Goal: Information Seeking & Learning: Learn about a topic

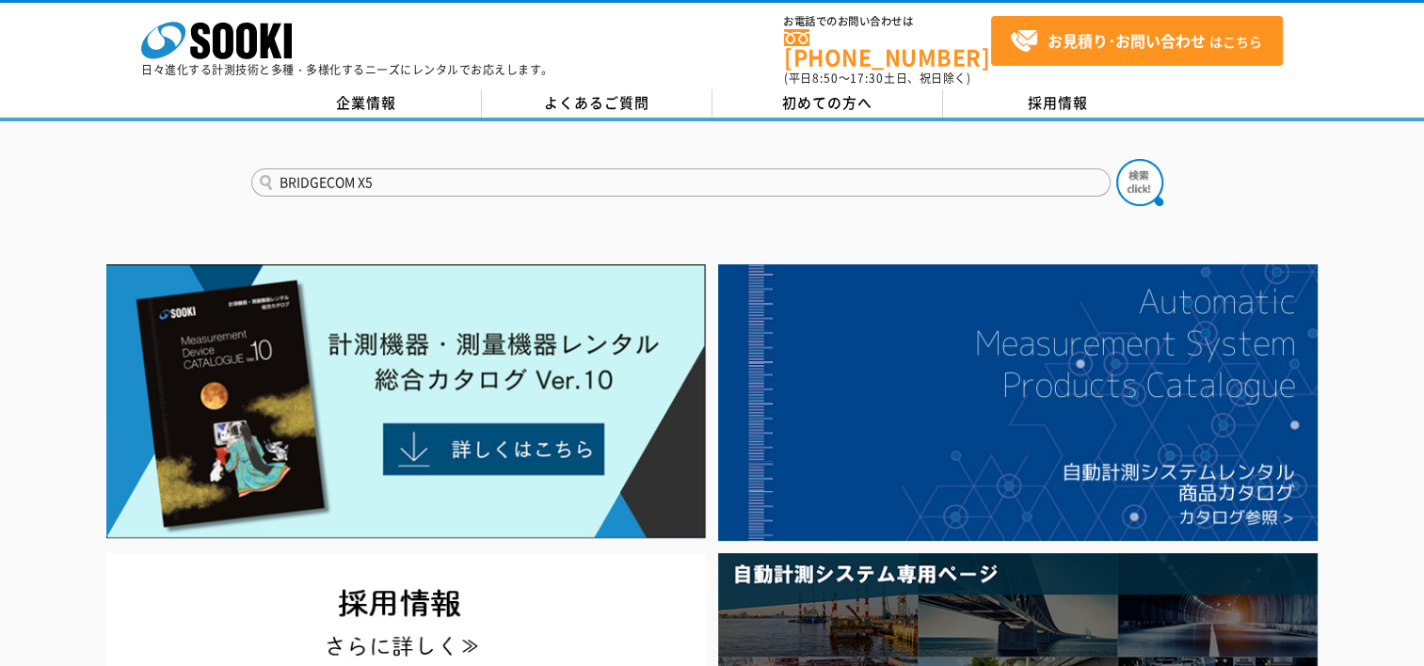
type input "BRIDGECOM X5"
click at [1116, 159] on button at bounding box center [1139, 182] width 47 height 47
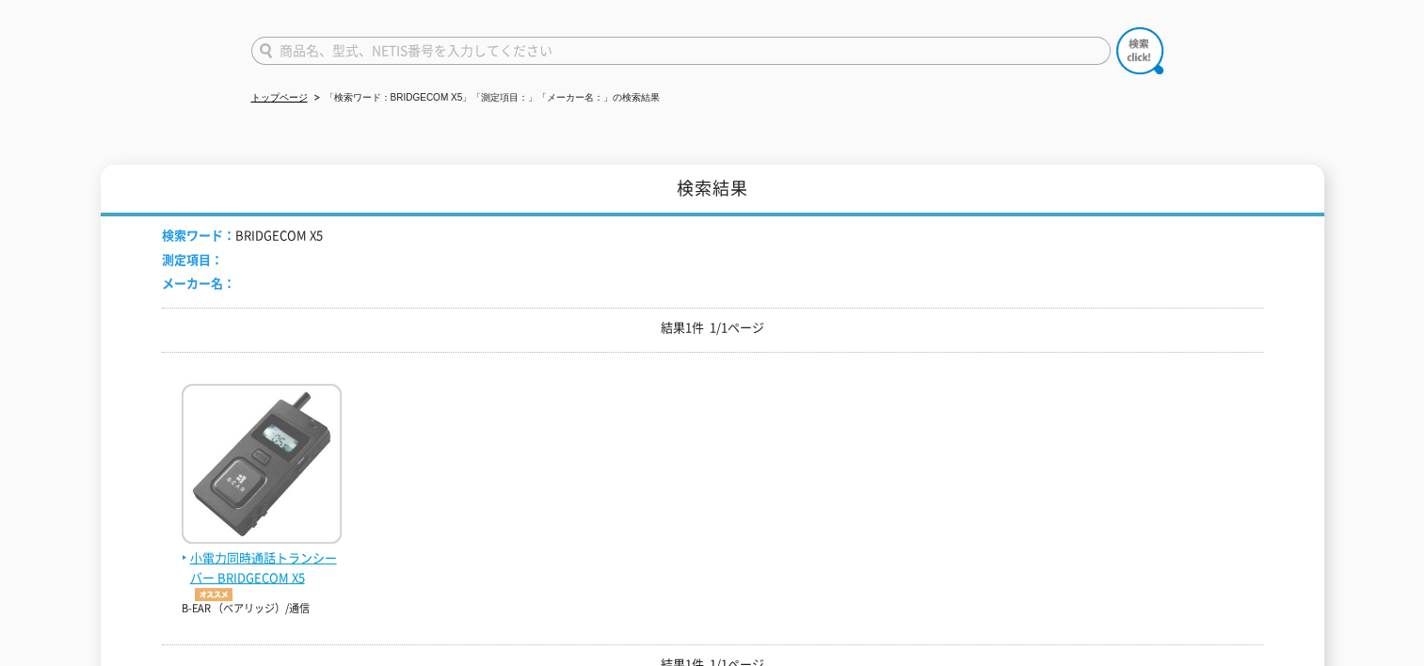
scroll to position [282, 0]
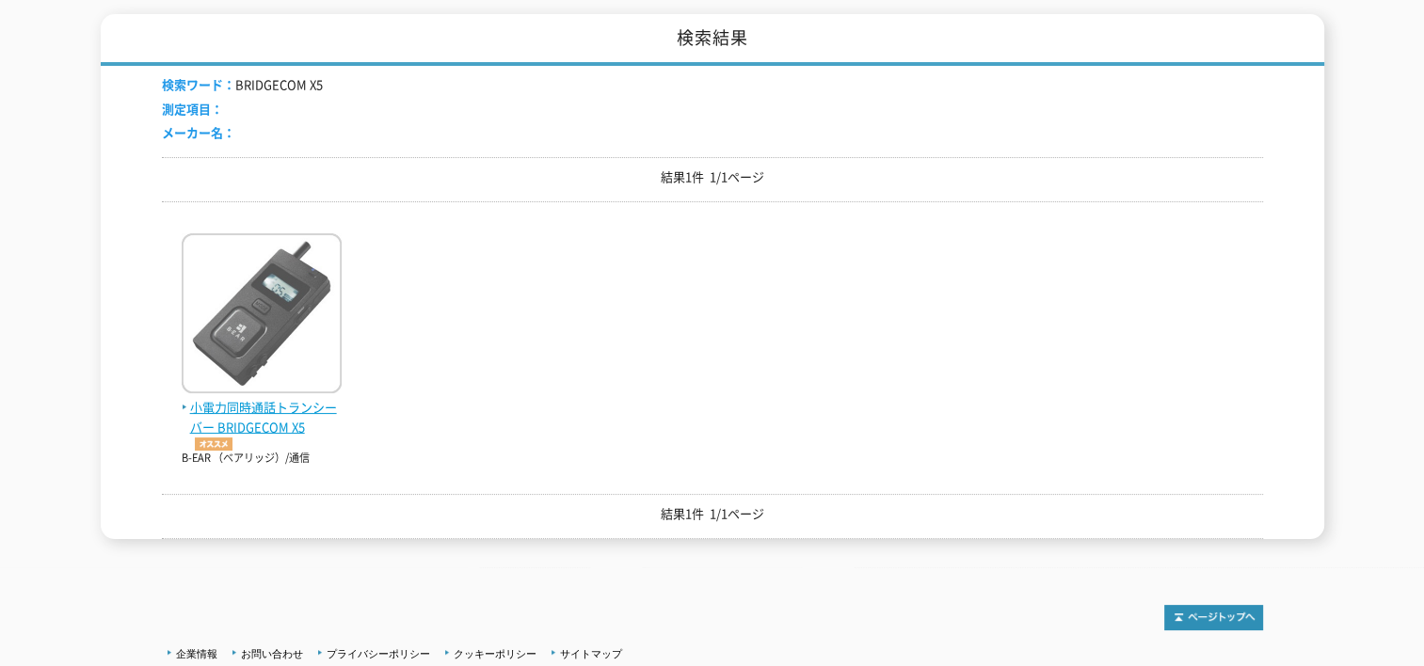
drag, startPoint x: 248, startPoint y: 375, endPoint x: 248, endPoint y: 409, distance: 33.9
click at [248, 376] on img at bounding box center [262, 315] width 160 height 165
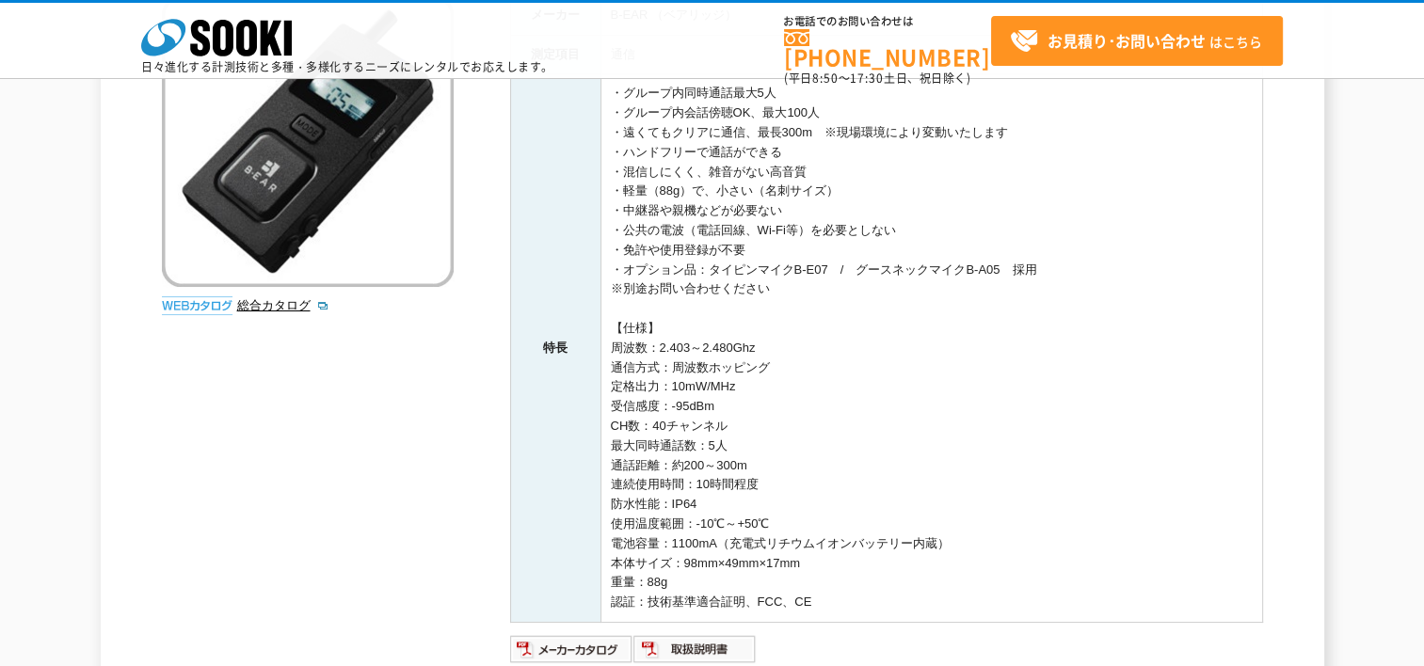
scroll to position [274, 0]
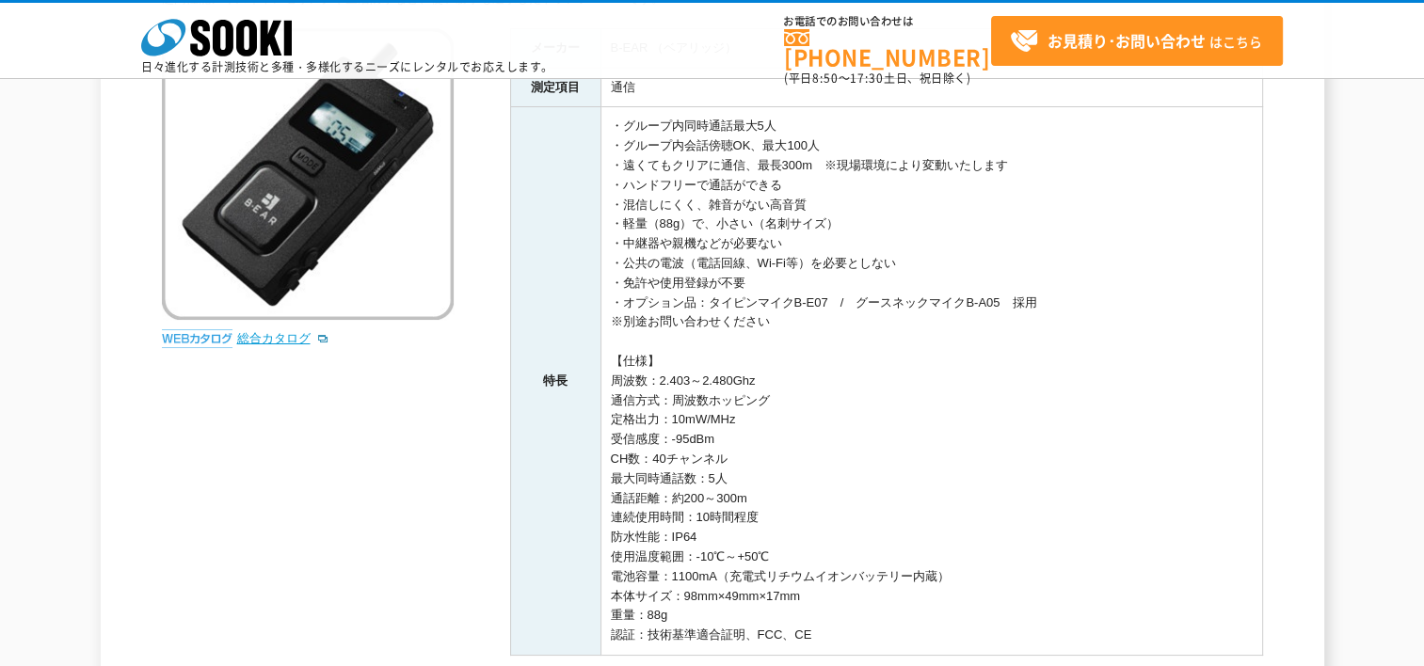
click at [286, 341] on link "総合カタログ" at bounding box center [283, 338] width 92 height 14
